Goal: Communication & Community: Connect with others

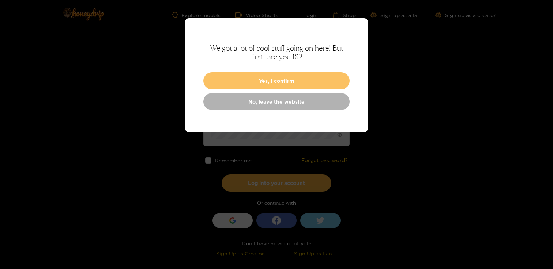
click at [265, 83] on button "Yes, I confirm" at bounding box center [276, 80] width 146 height 17
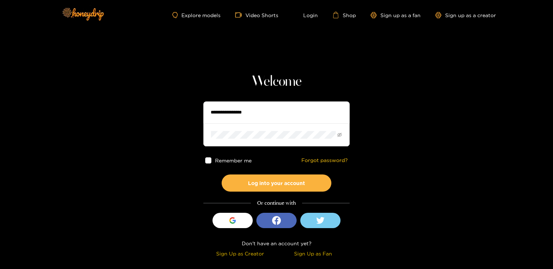
click at [239, 107] on input "text" at bounding box center [276, 113] width 146 height 22
type input "**********"
click at [221, 175] on button "Log into your account" at bounding box center [276, 183] width 110 height 17
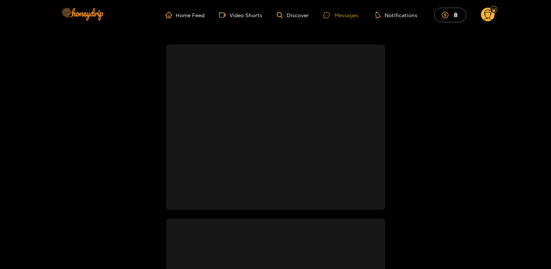
click at [343, 17] on div "Messages" at bounding box center [341, 15] width 35 height 8
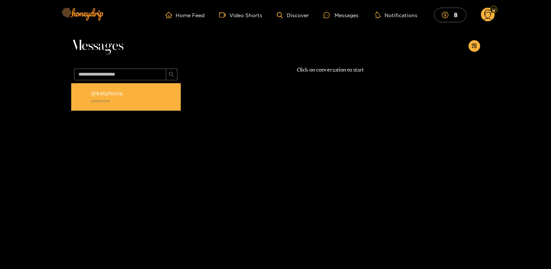
click at [141, 90] on div "@ katphoria [DATE] 18:05" at bounding box center [134, 97] width 86 height 16
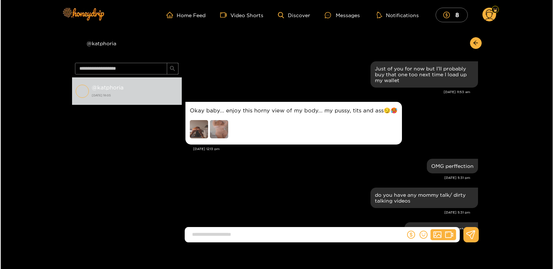
scroll to position [584, 0]
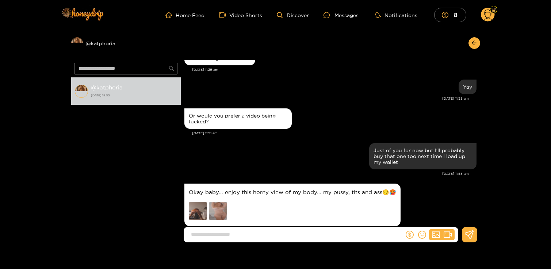
click at [198, 205] on img at bounding box center [198, 211] width 18 height 18
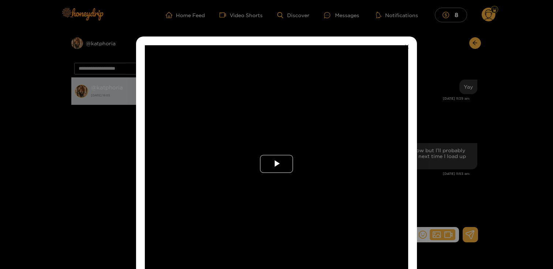
click at [276, 164] on span "Video Player" at bounding box center [276, 164] width 0 height 0
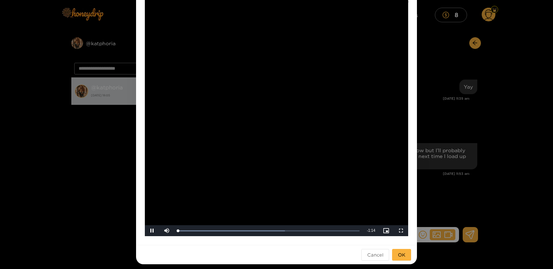
scroll to position [50, 0]
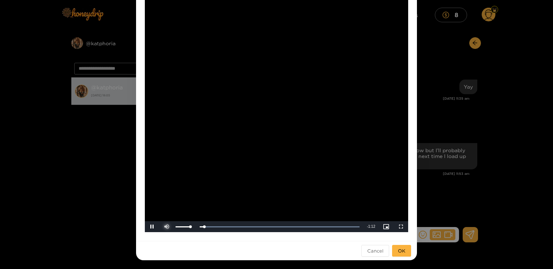
click at [167, 227] on span "Video Player" at bounding box center [167, 227] width 0 height 0
click at [229, 229] on div "Loaded : 100.00% 0:20 0:05" at bounding box center [268, 226] width 189 height 11
click at [275, 229] on div "Loaded : 100.00% 0:40 0:23" at bounding box center [268, 226] width 189 height 11
click at [307, 227] on div "0:53" at bounding box center [307, 227] width 0 height 2
click at [324, 227] on div "1:00" at bounding box center [324, 227] width 0 height 2
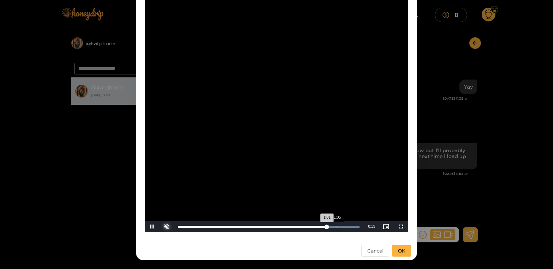
click at [337, 227] on div "1:05" at bounding box center [337, 227] width 0 height 2
